Goal: Information Seeking & Learning: Learn about a topic

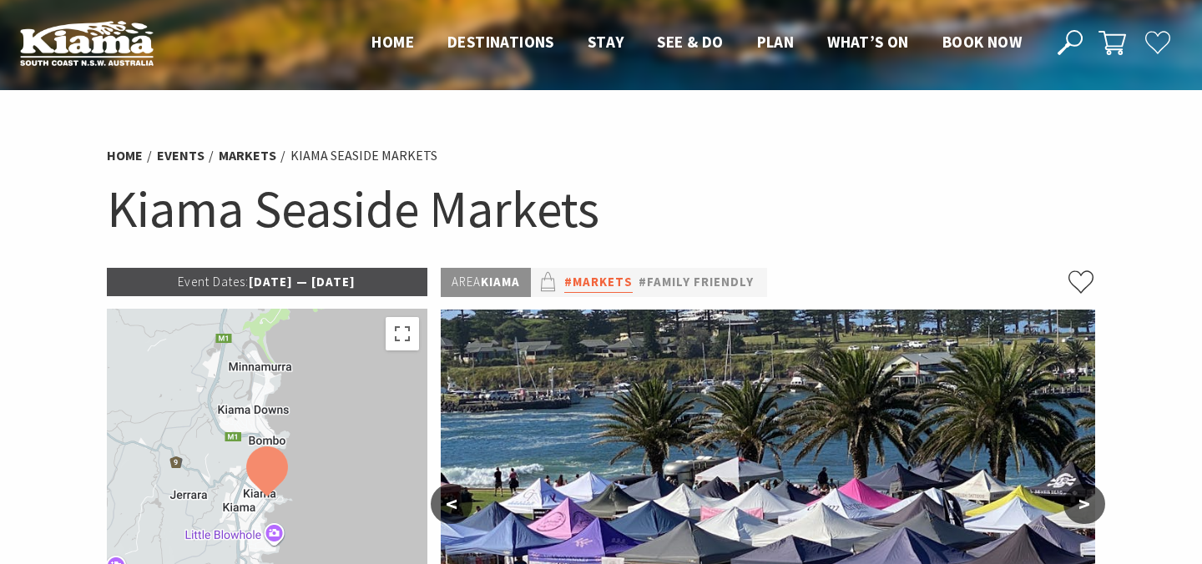
click at [599, 277] on link "#Markets" at bounding box center [598, 282] width 68 height 21
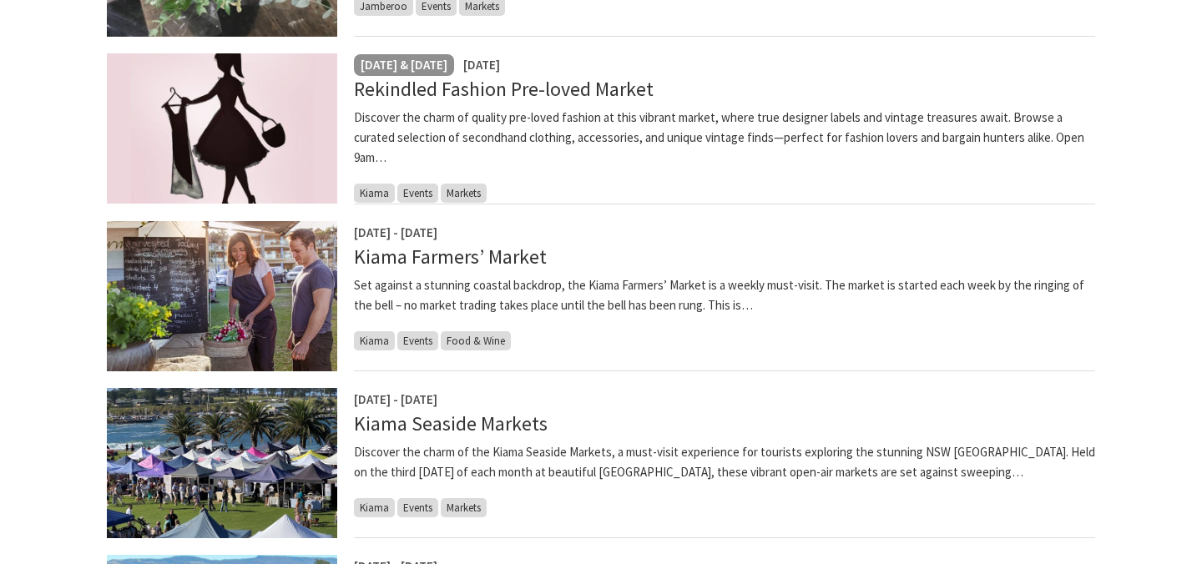
scroll to position [628, 0]
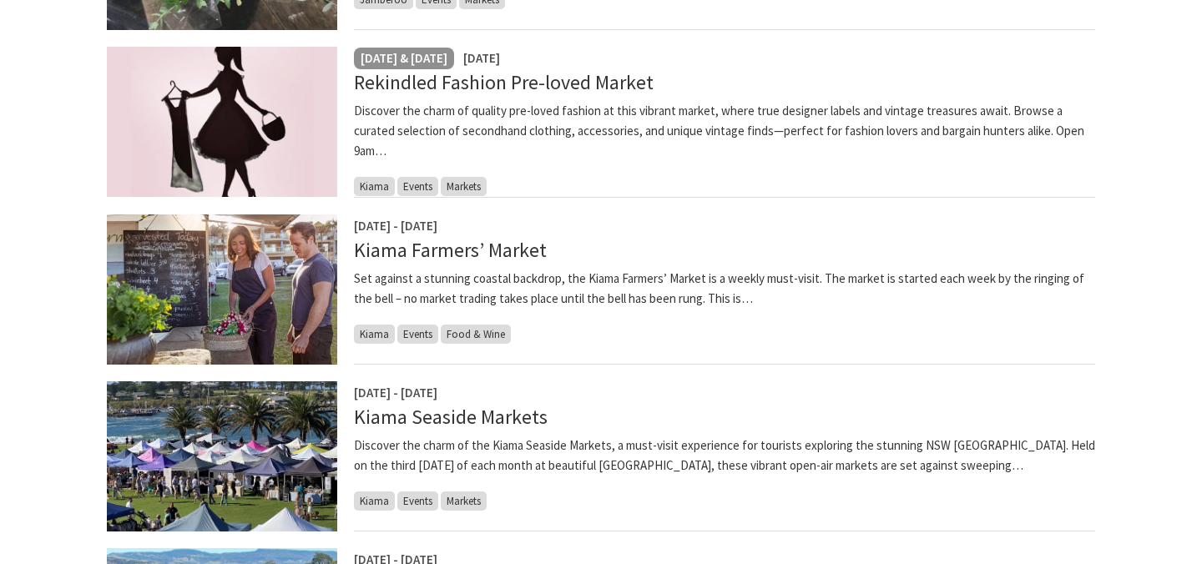
click at [246, 430] on img at bounding box center [222, 456] width 230 height 150
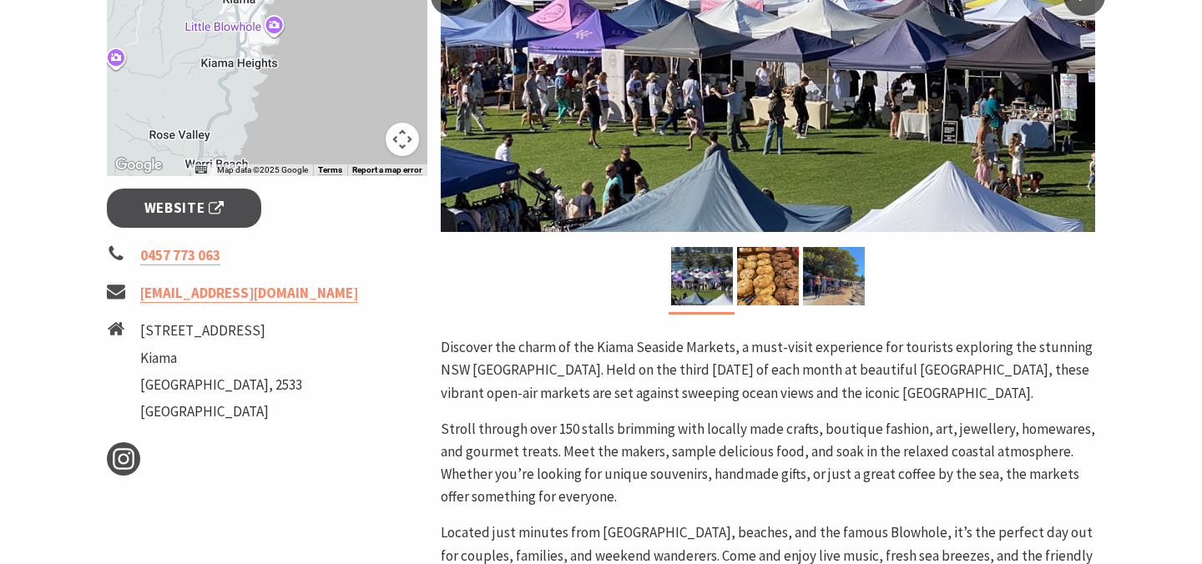
scroll to position [511, 0]
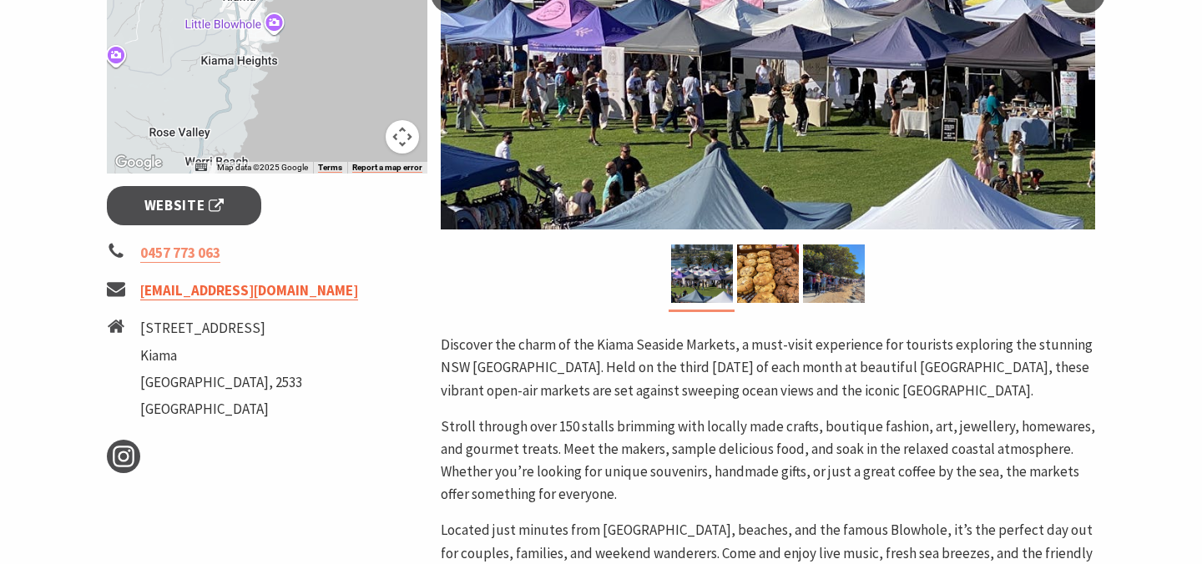
click at [333, 300] on link "[EMAIL_ADDRESS][DOMAIN_NAME]" at bounding box center [249, 290] width 218 height 19
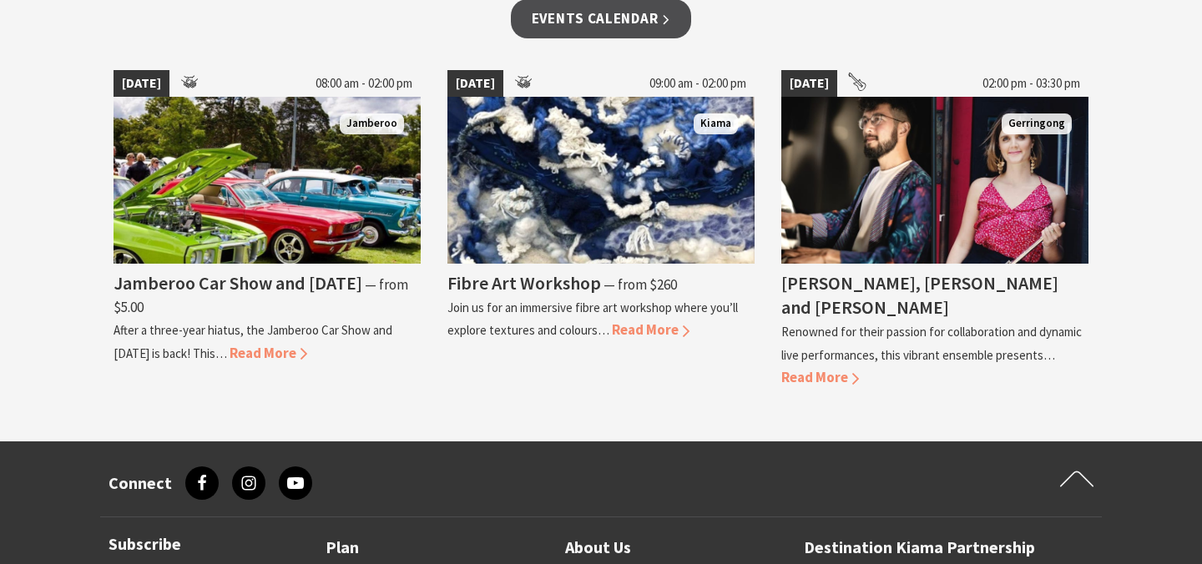
scroll to position [1497, 0]
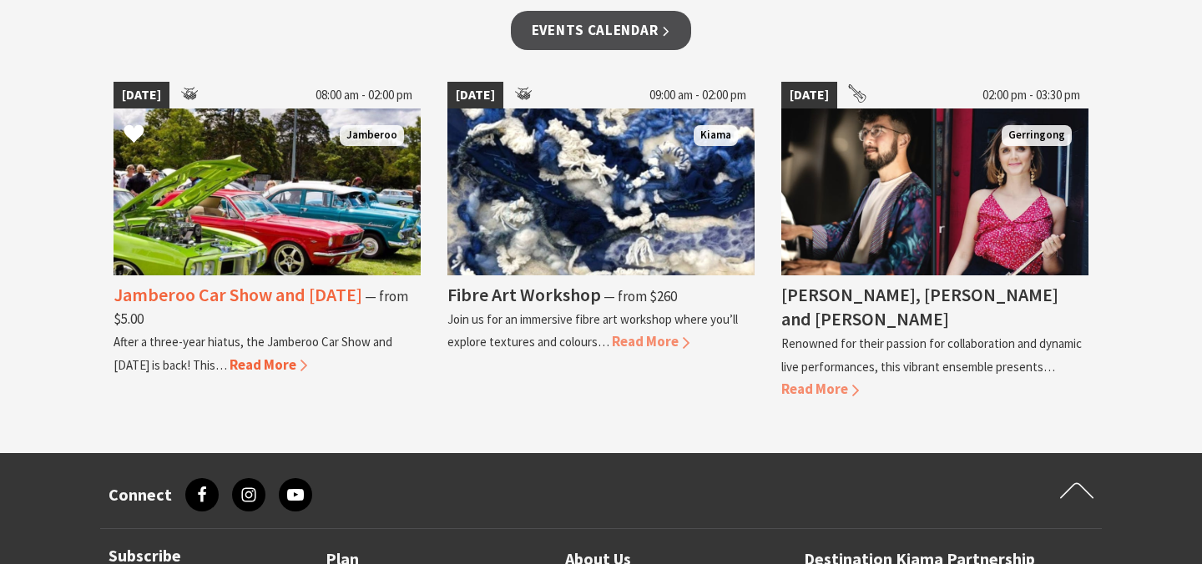
click at [295, 361] on span "Read More" at bounding box center [269, 365] width 78 height 18
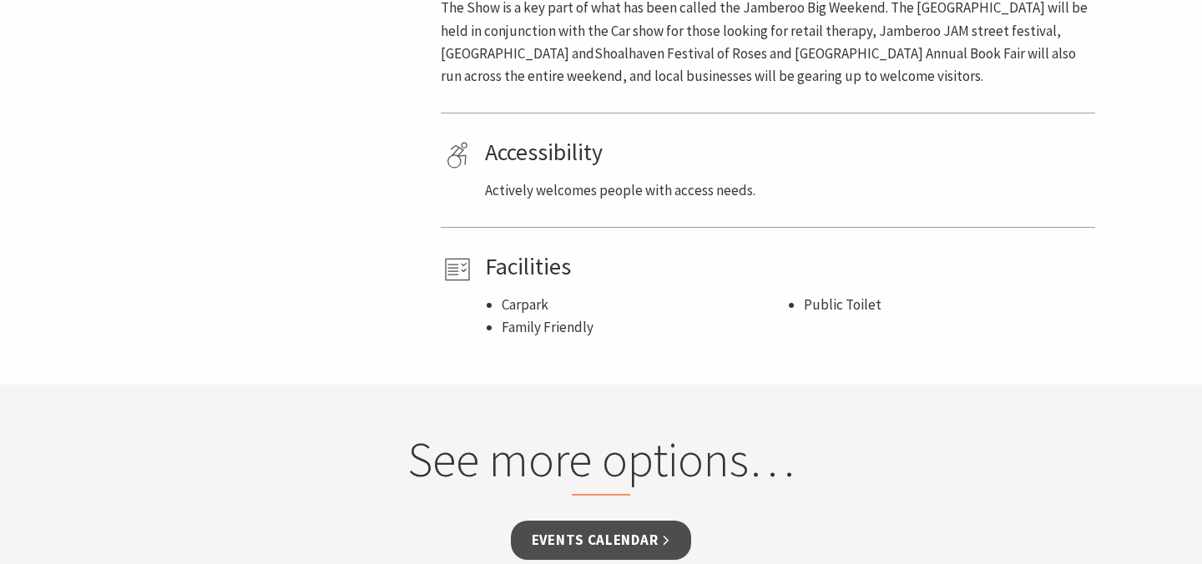
scroll to position [1071, 0]
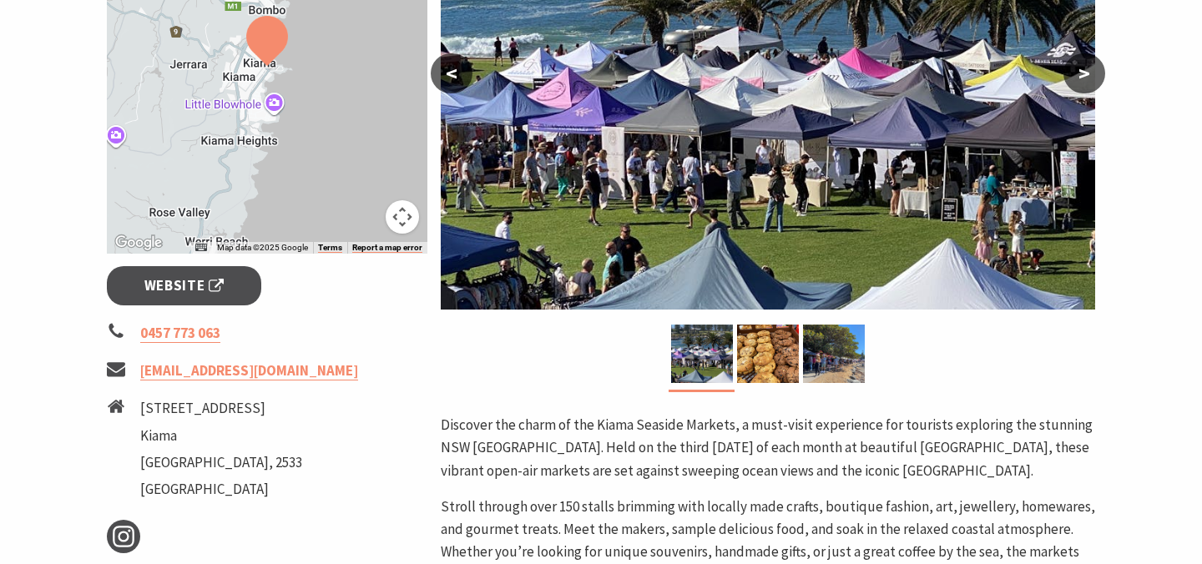
scroll to position [433, 0]
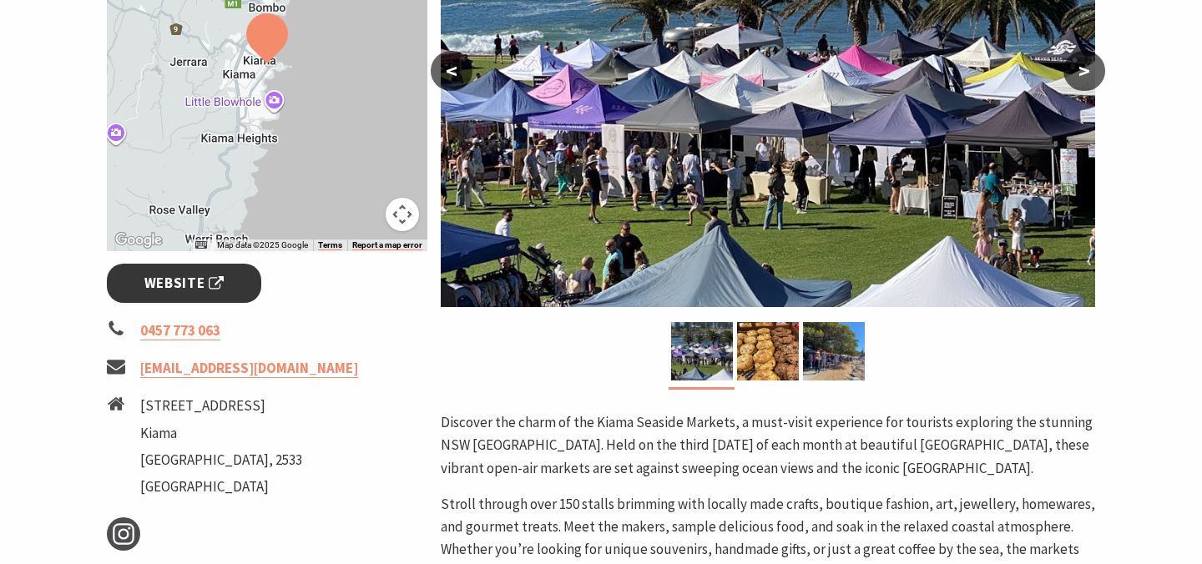
click at [175, 274] on span "Website" at bounding box center [184, 283] width 80 height 23
